Goal: Find specific page/section: Find specific page/section

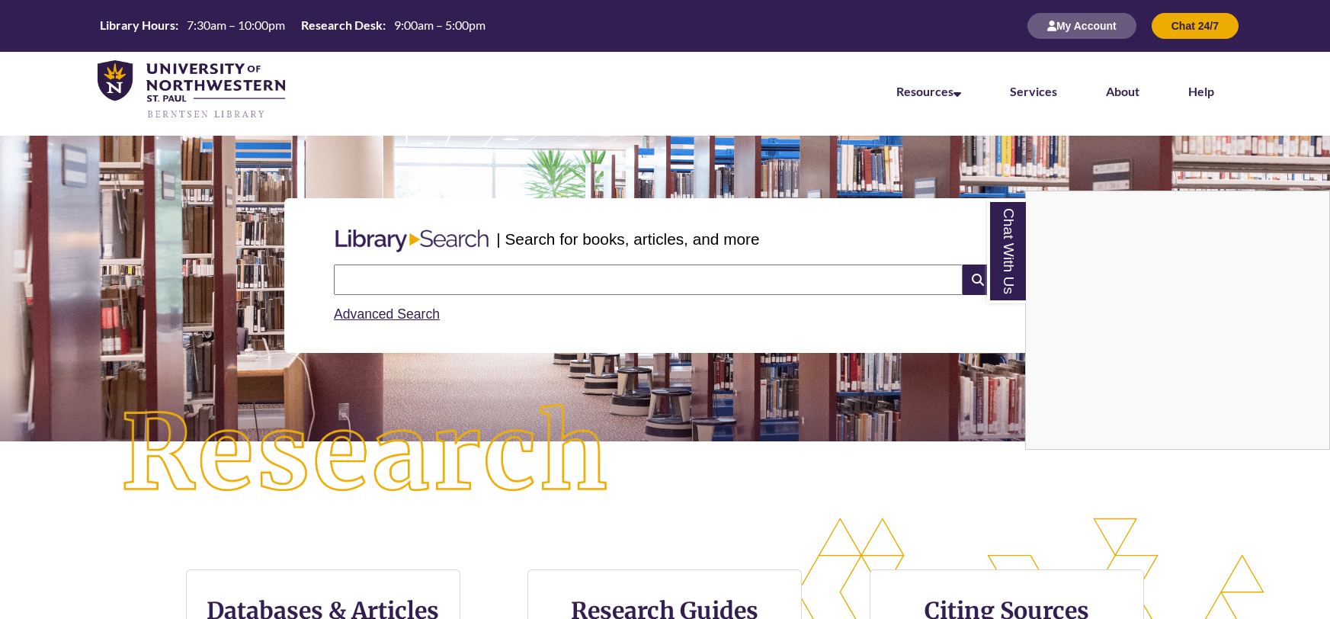
click at [1038, 101] on li "Services" at bounding box center [1034, 90] width 96 height 76
click at [1038, 91] on link "Services" at bounding box center [1033, 92] width 47 height 17
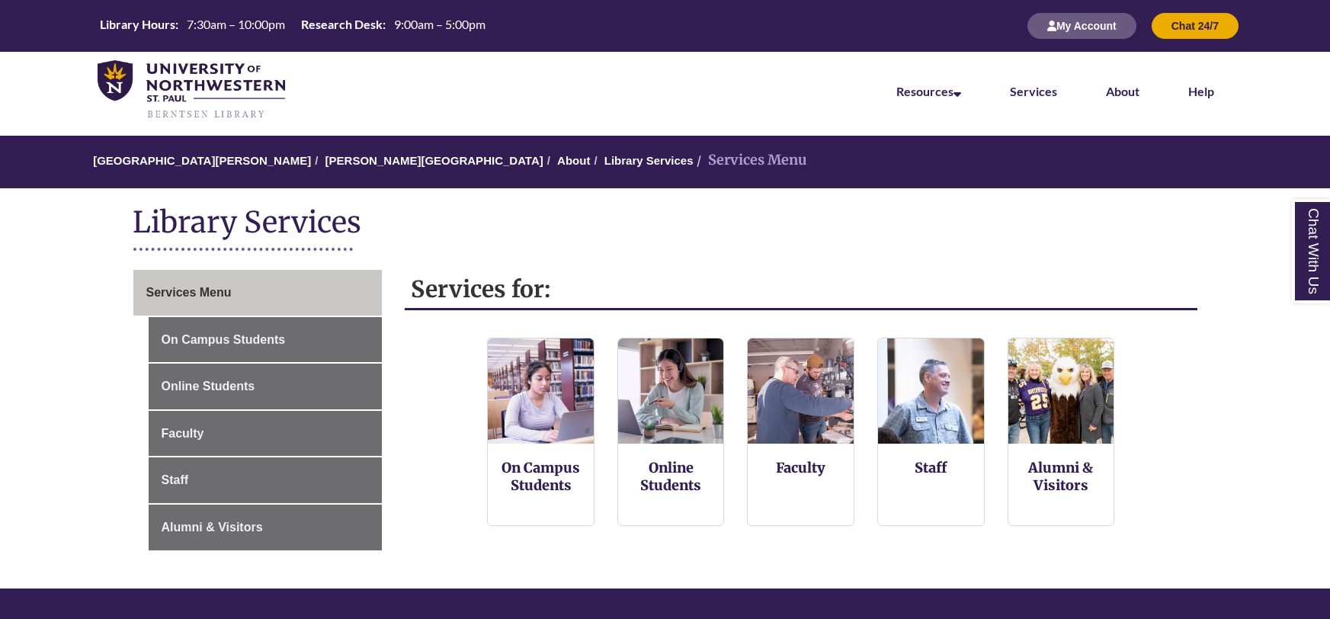
scroll to position [14, 0]
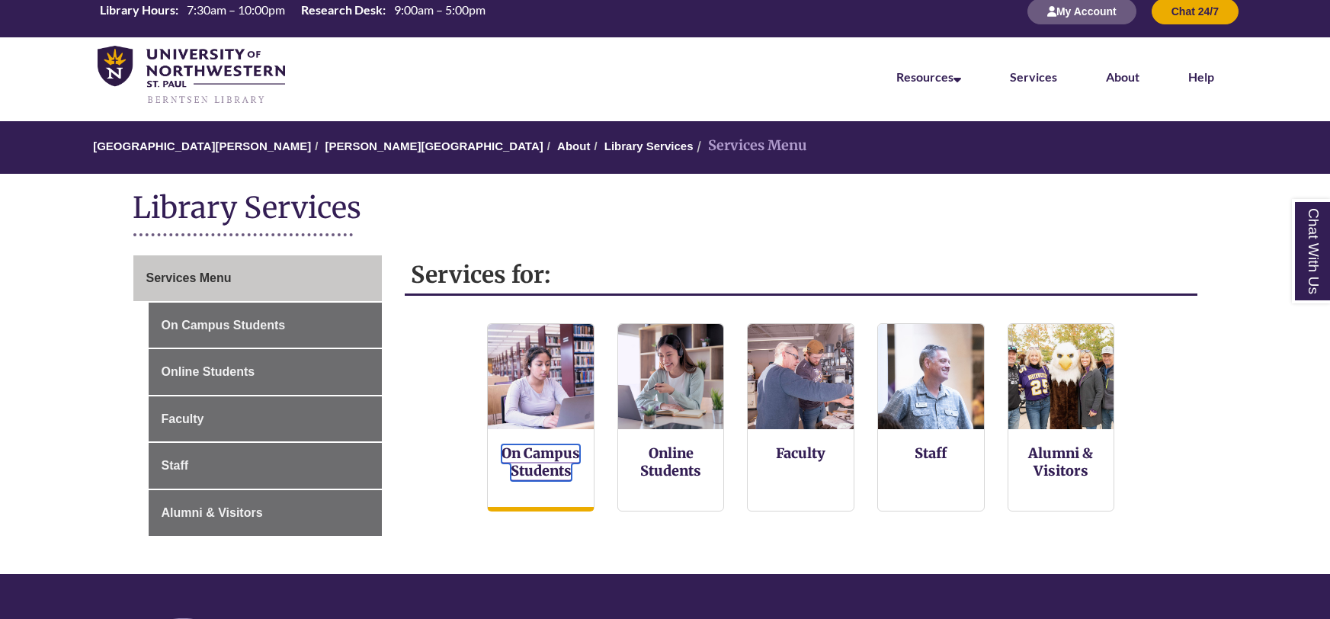
click at [544, 455] on link "On Campus Students" at bounding box center [541, 462] width 79 height 37
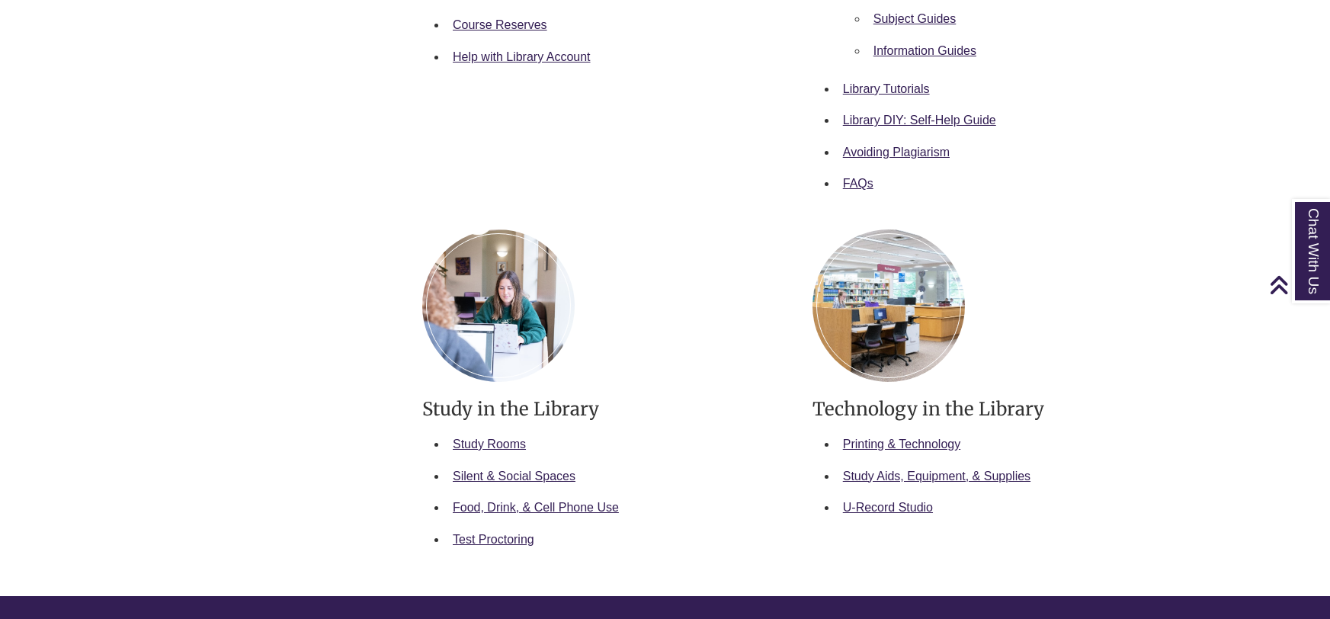
scroll to position [643, 0]
click at [471, 440] on link "Study Rooms" at bounding box center [489, 443] width 73 height 13
